Goal: Transaction & Acquisition: Purchase product/service

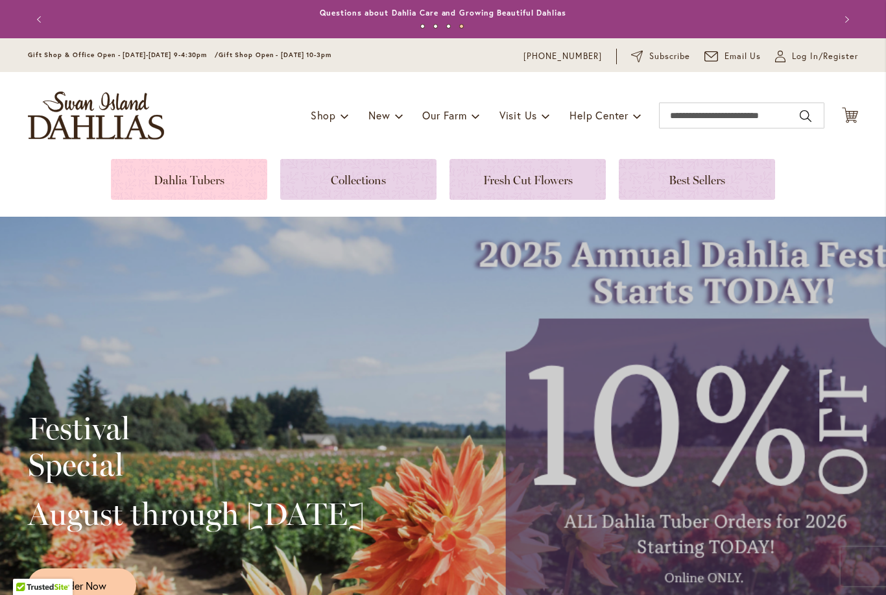
click at [174, 167] on link at bounding box center [189, 179] width 156 height 41
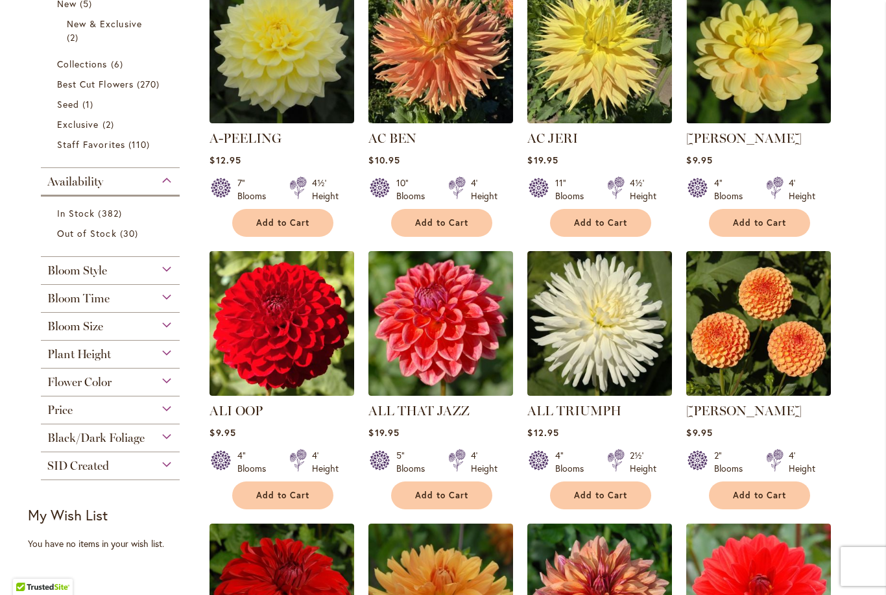
scroll to position [344, 0]
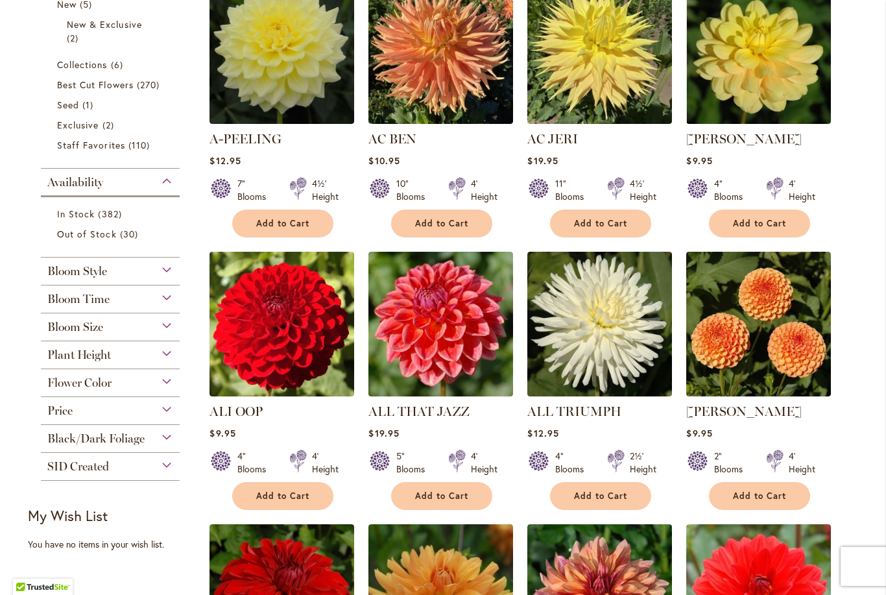
click at [93, 272] on span "Bloom Style" at bounding box center [77, 271] width 60 height 14
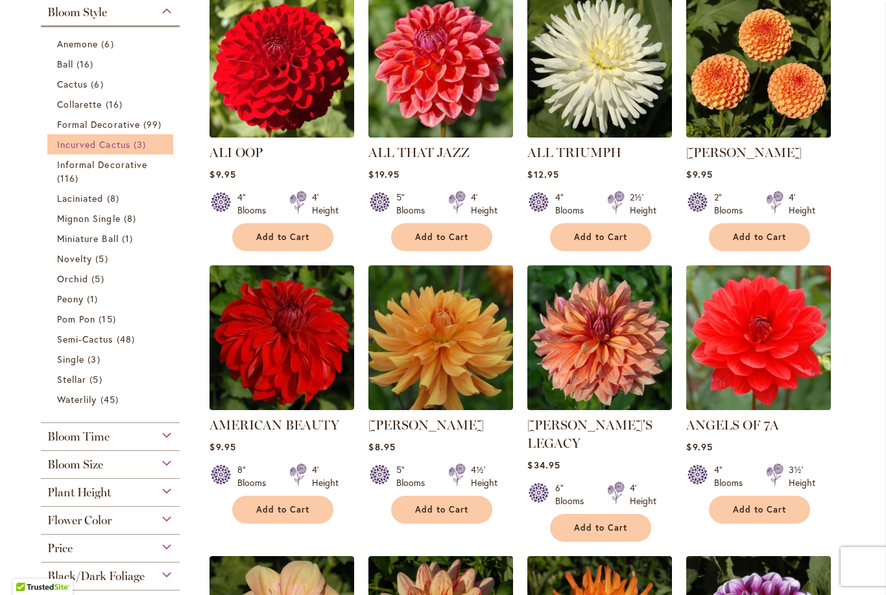
click at [88, 147] on span "Incurved Cactus" at bounding box center [93, 144] width 73 height 12
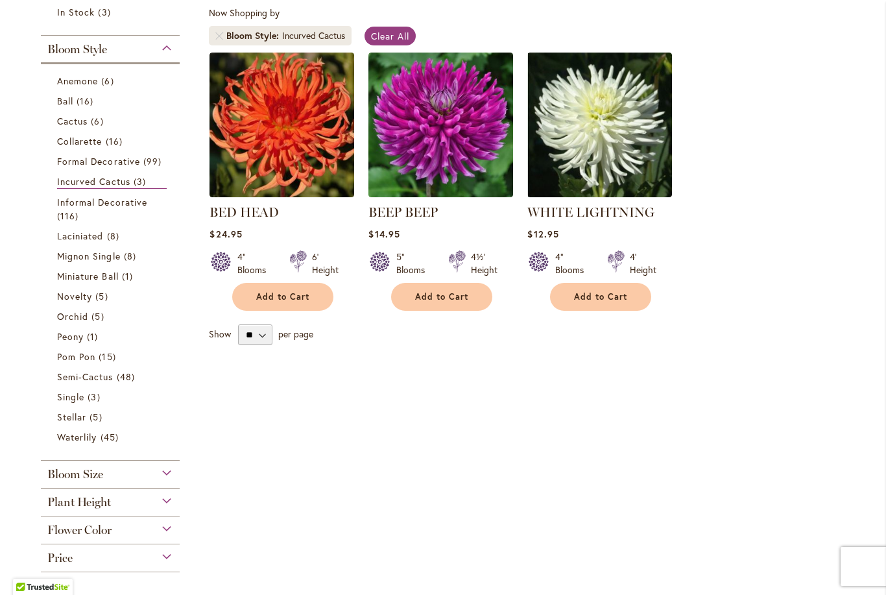
scroll to position [241, 0]
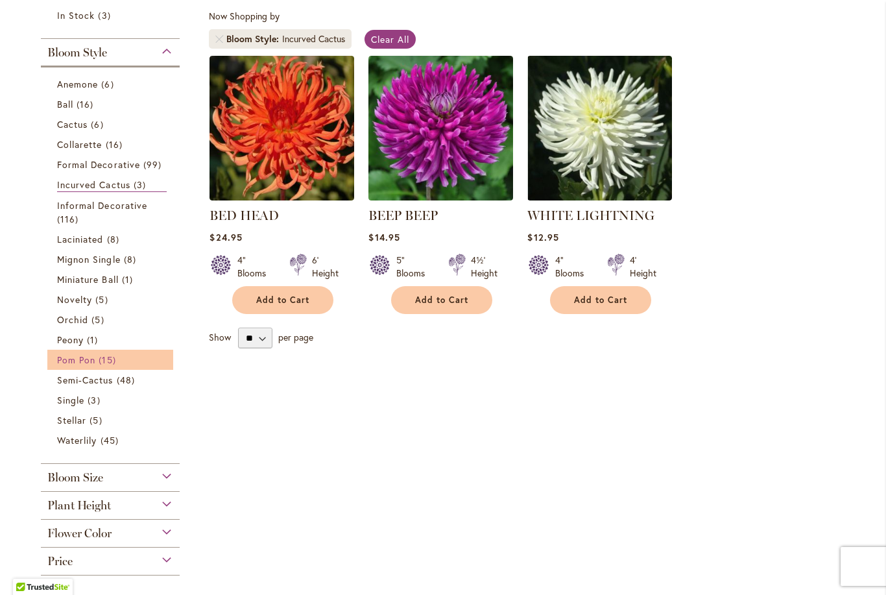
click at [76, 360] on span "Pom Pon" at bounding box center [76, 359] width 38 height 12
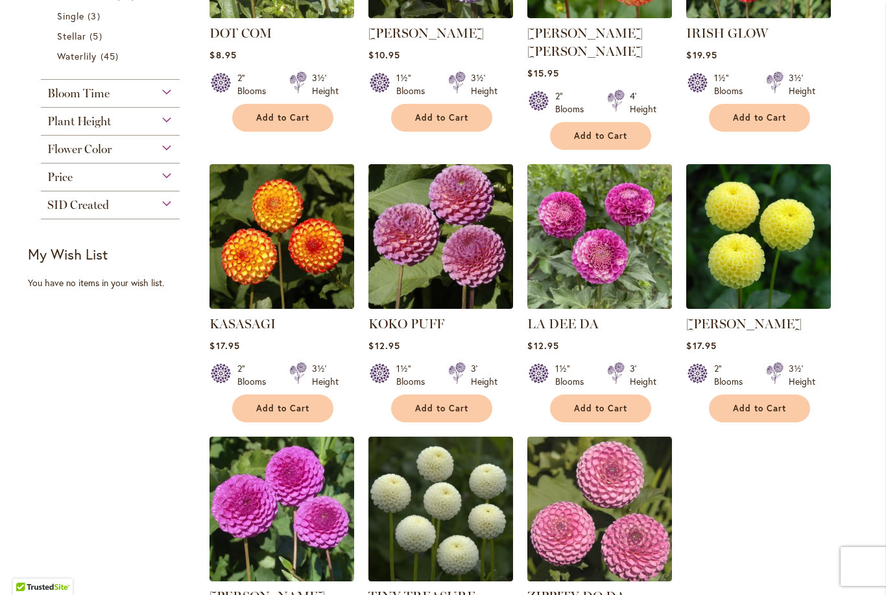
scroll to position [713, 0]
click at [761, 220] on img at bounding box center [759, 236] width 152 height 152
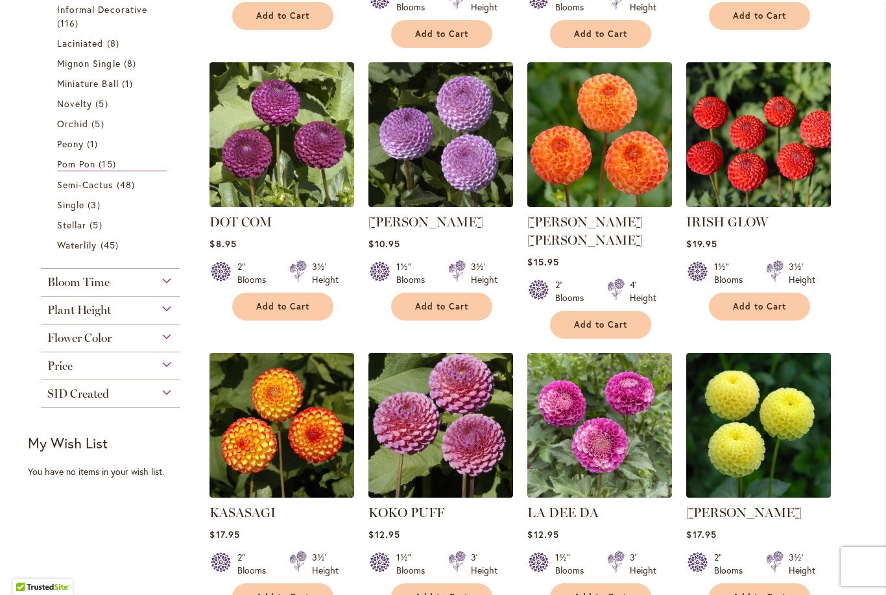
scroll to position [523, 0]
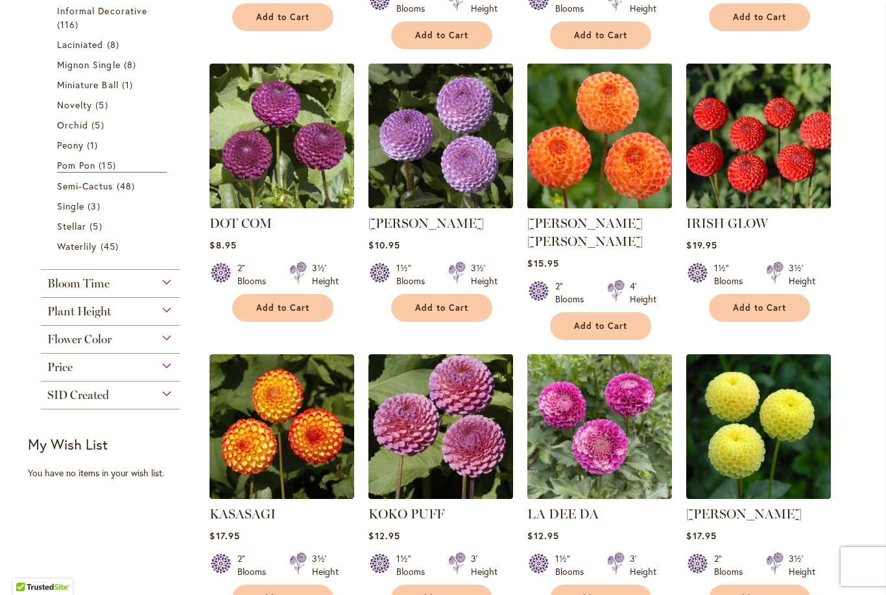
click at [608, 134] on img at bounding box center [600, 136] width 152 height 152
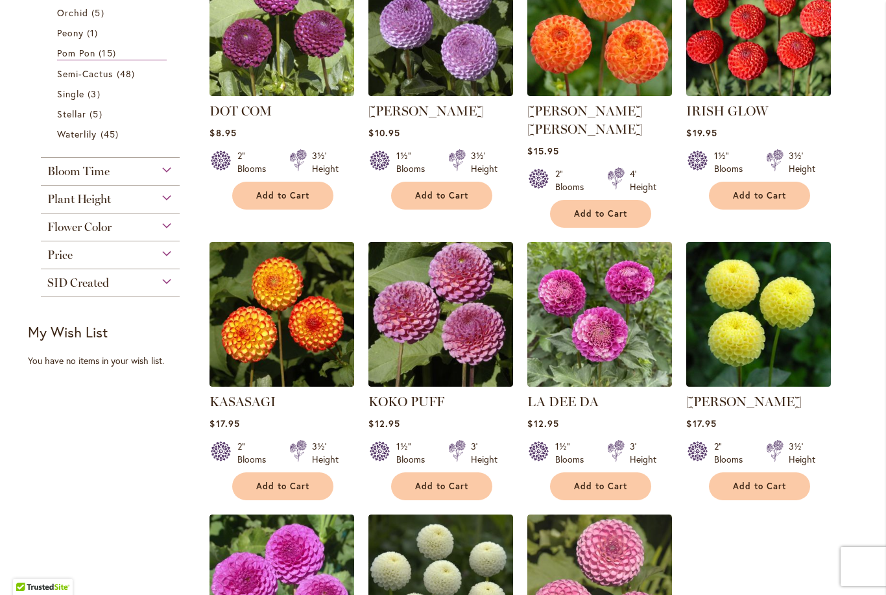
scroll to position [645, 0]
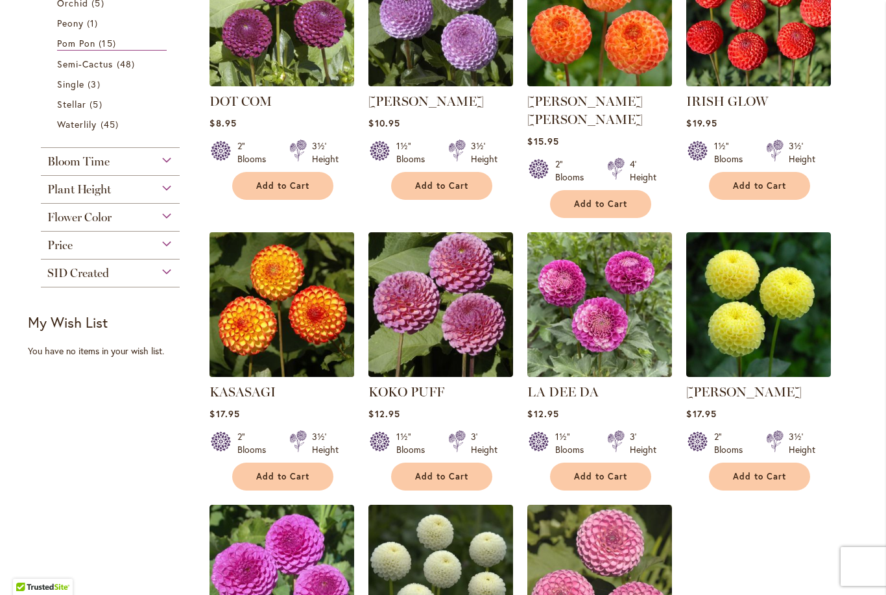
click at [263, 292] on img at bounding box center [282, 304] width 152 height 152
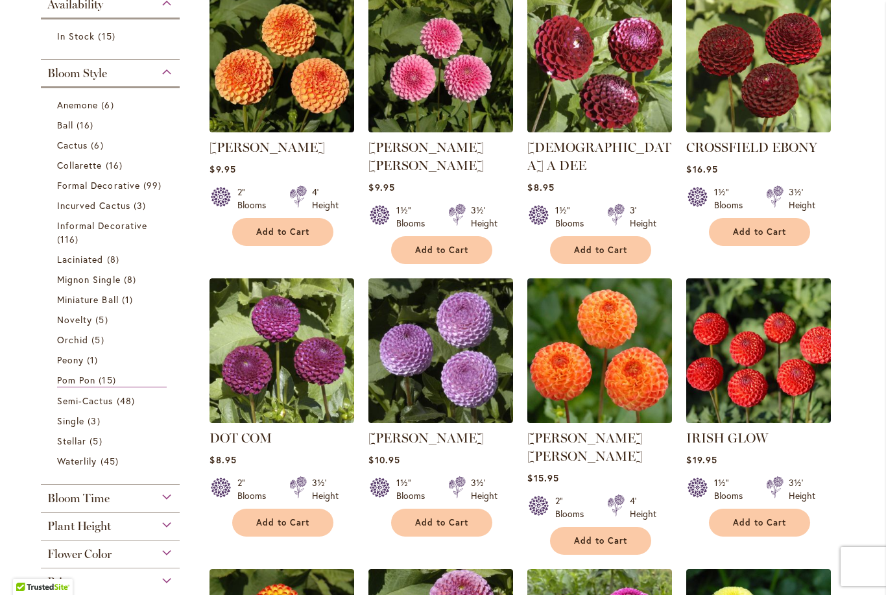
scroll to position [370, 0]
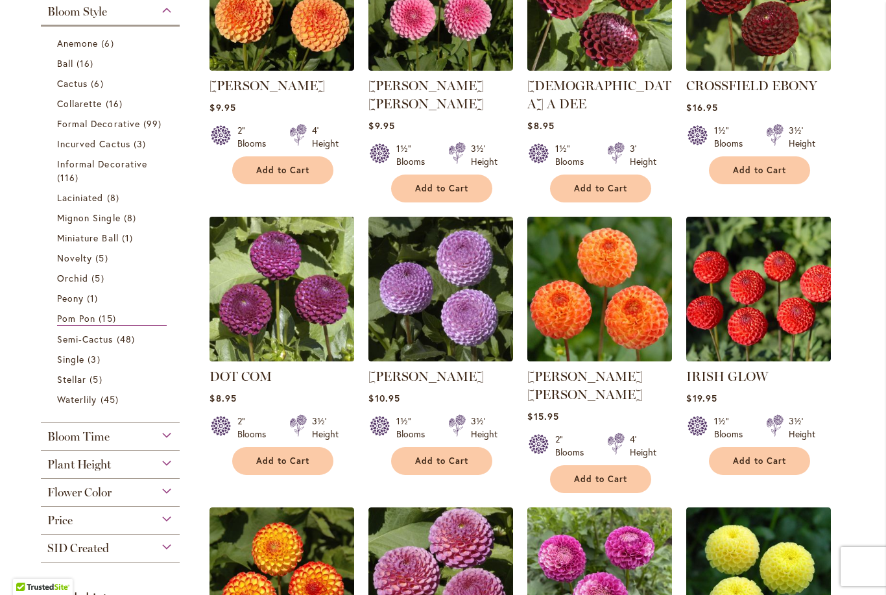
click at [264, 276] on img at bounding box center [282, 289] width 152 height 152
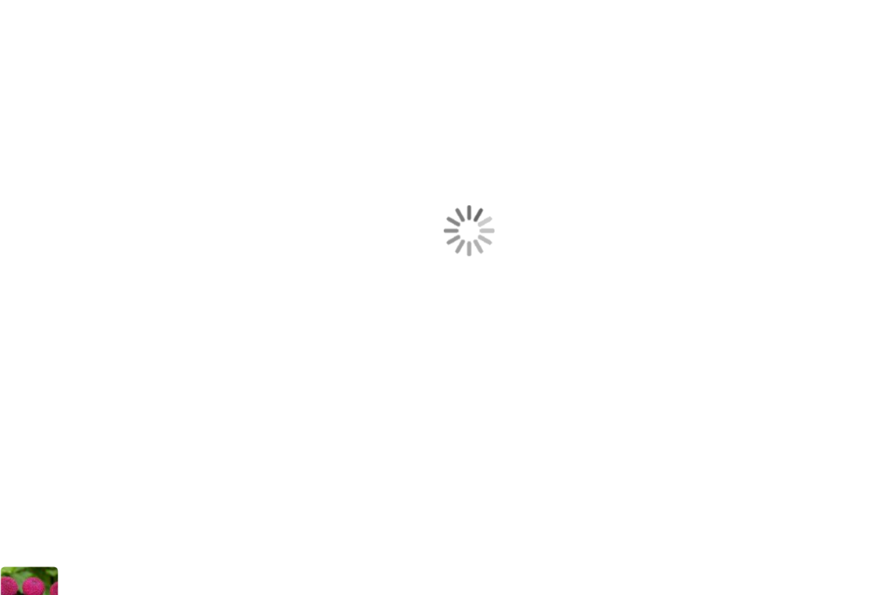
scroll to position [204, 0]
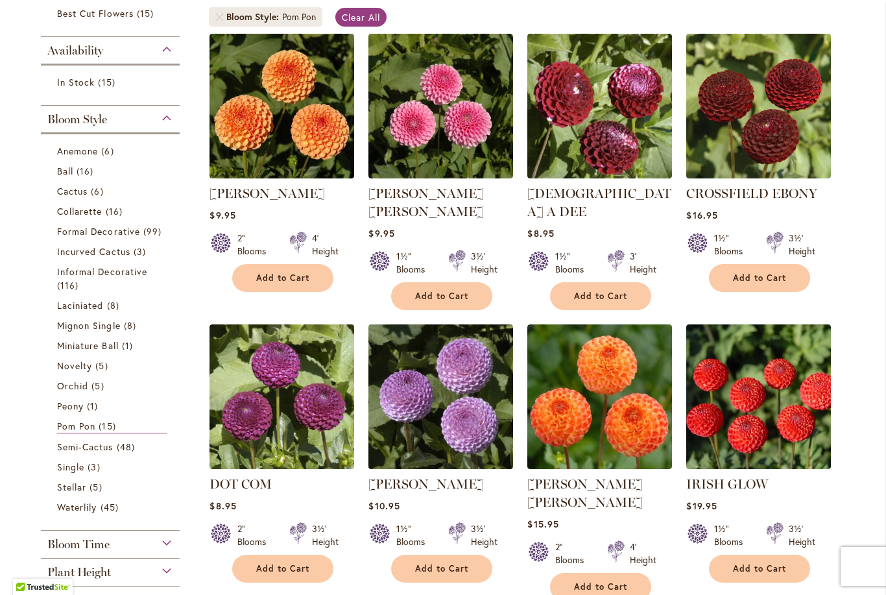
scroll to position [248, 0]
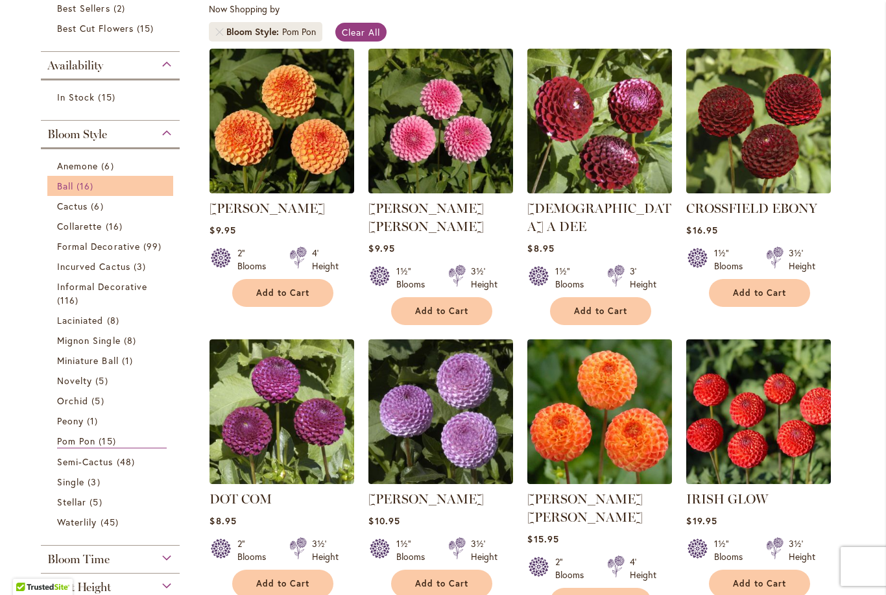
click at [60, 181] on link "Ball 16 items" at bounding box center [112, 186] width 110 height 14
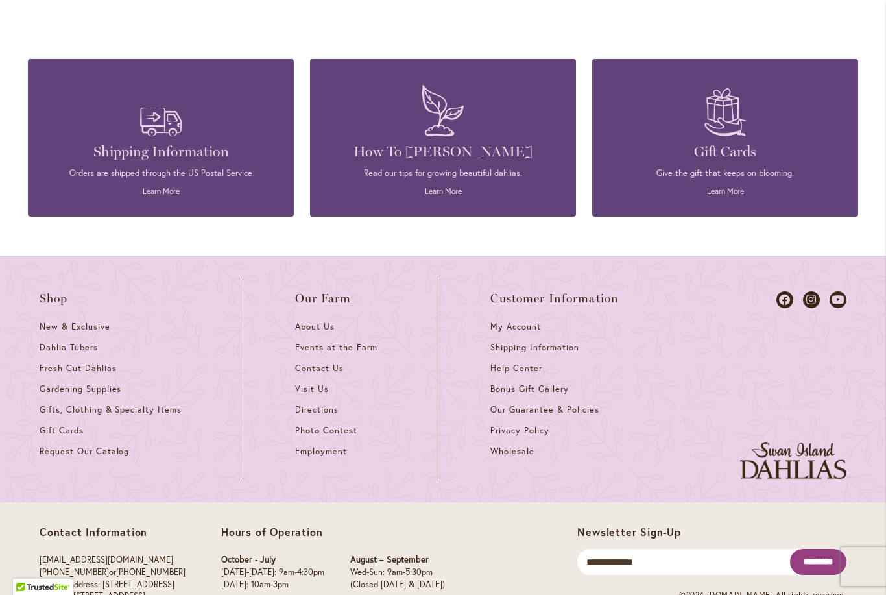
scroll to position [1485, 0]
